Goal: Communication & Community: Participate in discussion

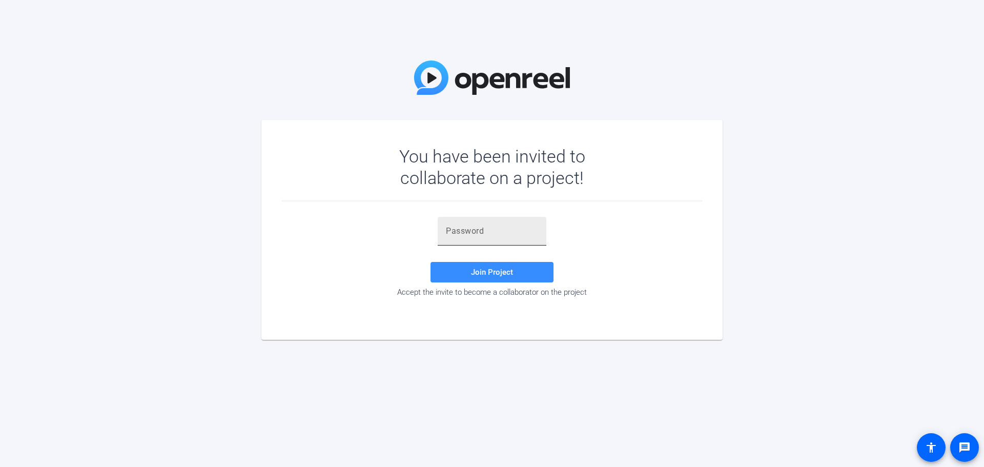
click at [463, 234] on input "text" at bounding box center [492, 231] width 92 height 12
paste input ";~ZV8Z"
click at [447, 233] on input ";~ZV8Z" at bounding box center [492, 231] width 92 height 12
type input ";~ZV8Z"
click at [485, 275] on span "Join Project" at bounding box center [492, 271] width 42 height 9
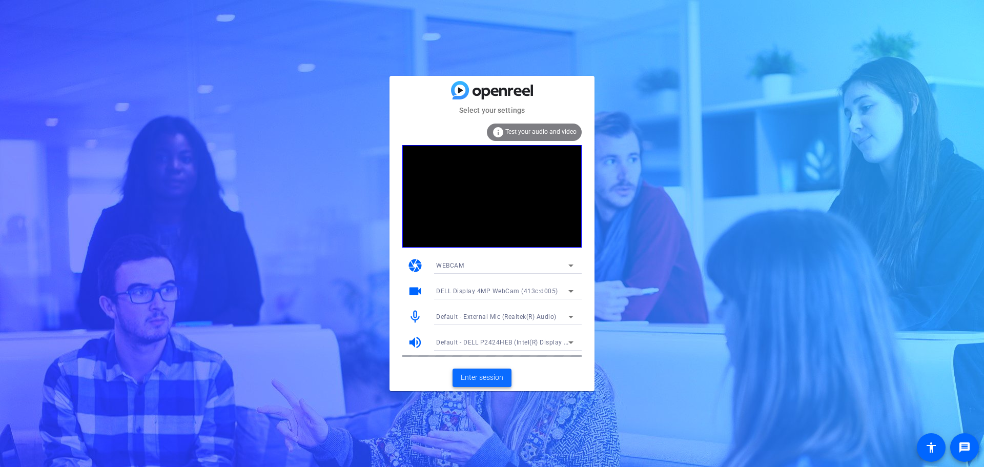
click at [472, 374] on span "Enter session" at bounding box center [482, 377] width 43 height 11
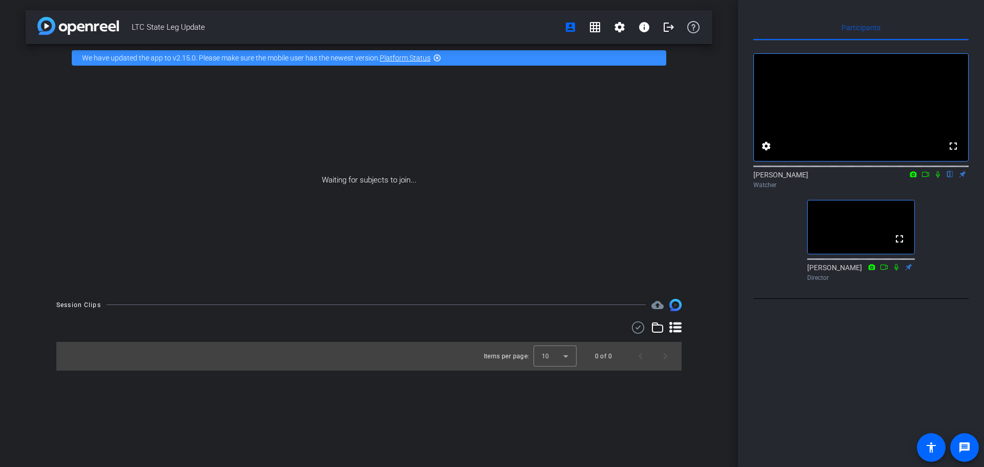
click at [939, 178] on icon at bounding box center [938, 174] width 4 height 7
click at [929, 178] on icon at bounding box center [925, 174] width 8 height 7
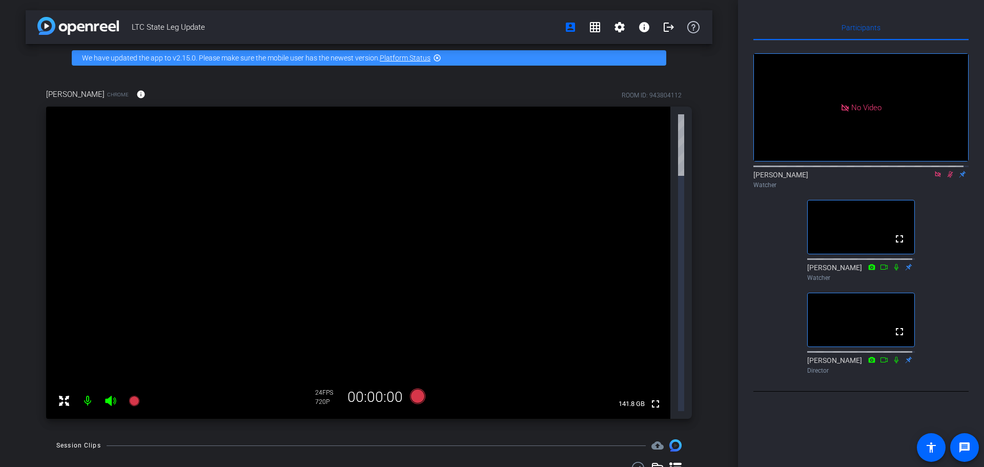
click at [946, 178] on icon at bounding box center [950, 174] width 8 height 7
